Goal: Transaction & Acquisition: Download file/media

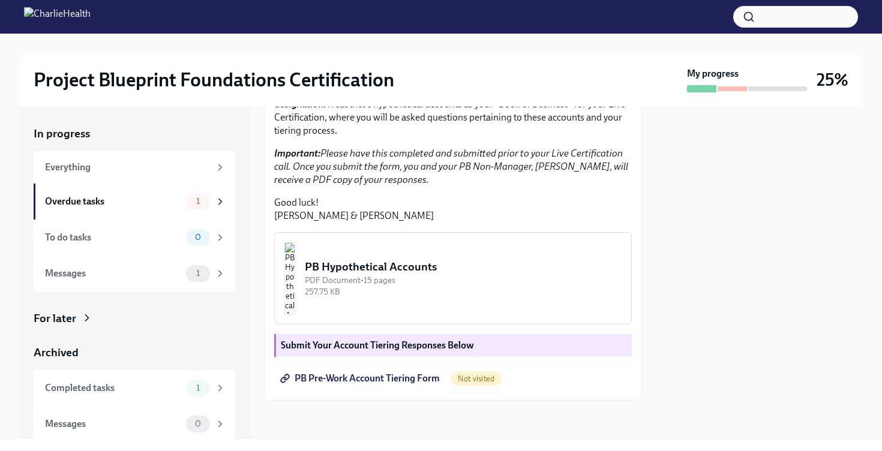
scroll to position [313, 0]
click at [295, 288] on img "button" at bounding box center [290, 279] width 11 height 72
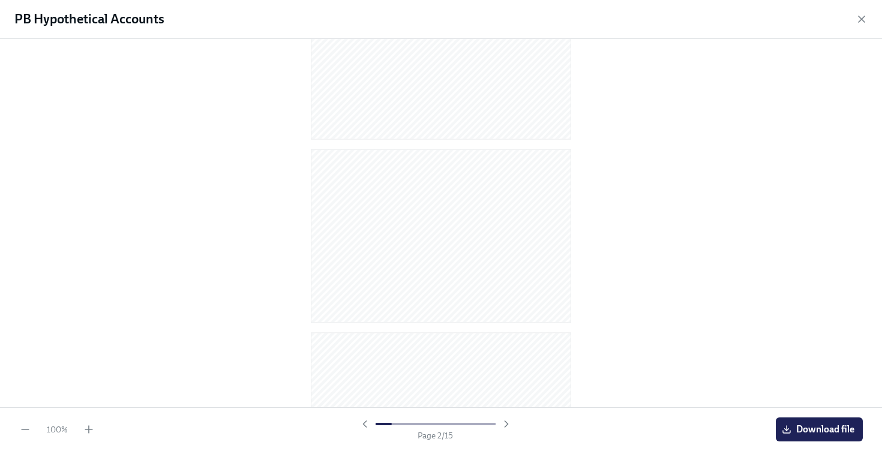
scroll to position [87, 0]
click at [807, 426] on span "Download file" at bounding box center [820, 430] width 70 height 12
click at [859, 22] on icon "button" at bounding box center [862, 19] width 6 height 6
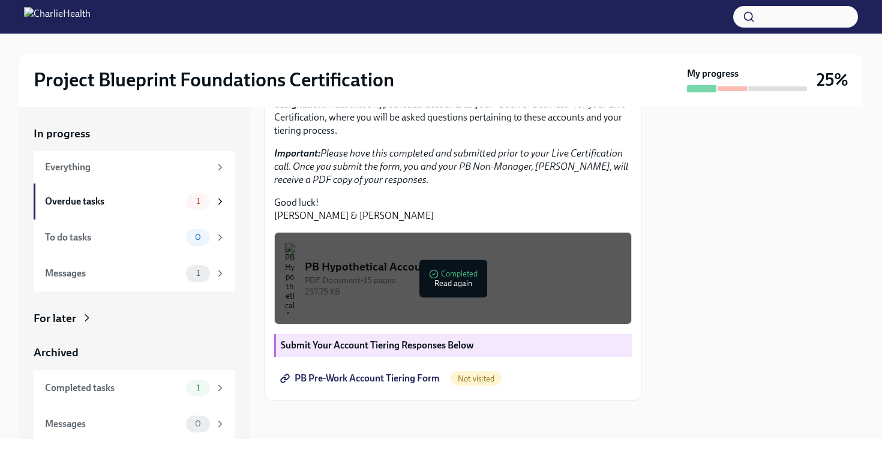
click at [387, 378] on span "PB Pre-Work Account Tiering Form" at bounding box center [361, 379] width 157 height 12
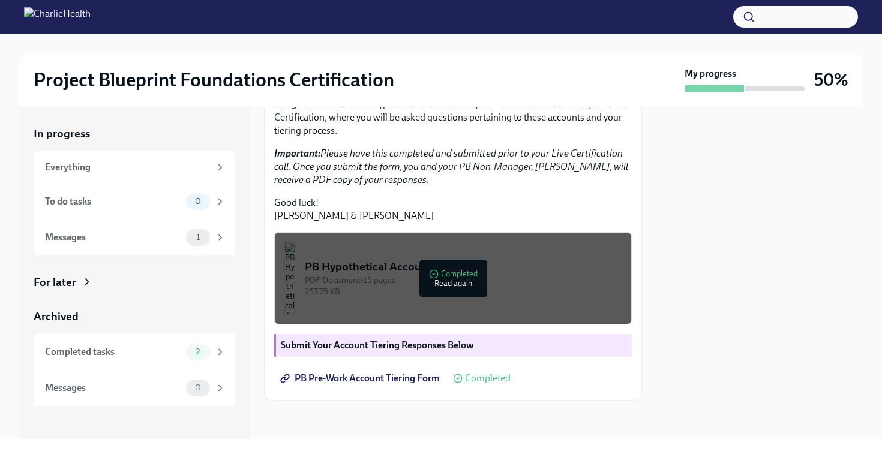
scroll to position [295, 0]
click at [506, 296] on div "257.75 KB" at bounding box center [463, 291] width 317 height 11
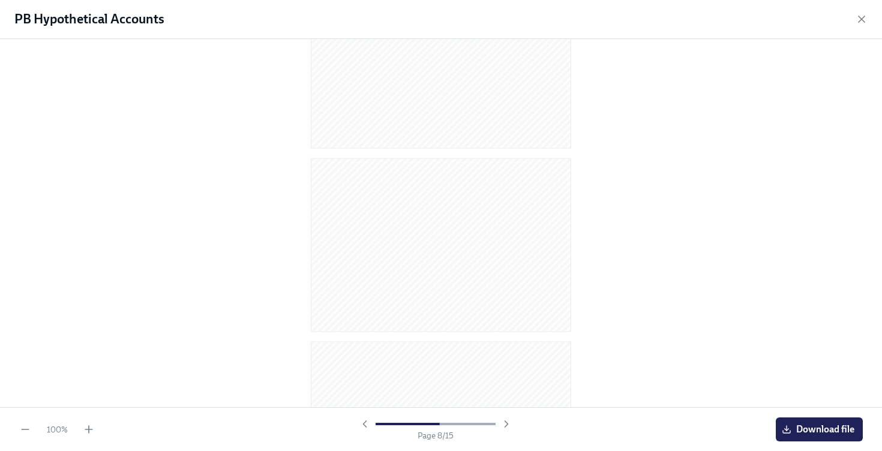
scroll to position [1185, 0]
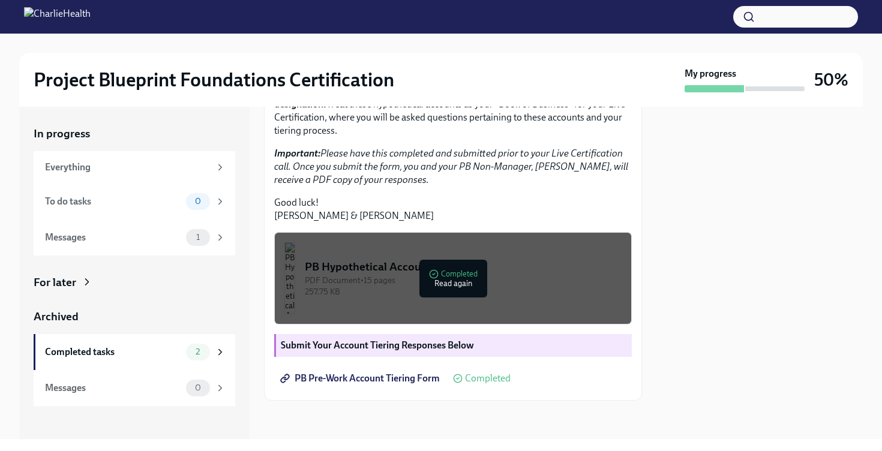
scroll to position [295, 0]
